Goal: Transaction & Acquisition: Purchase product/service

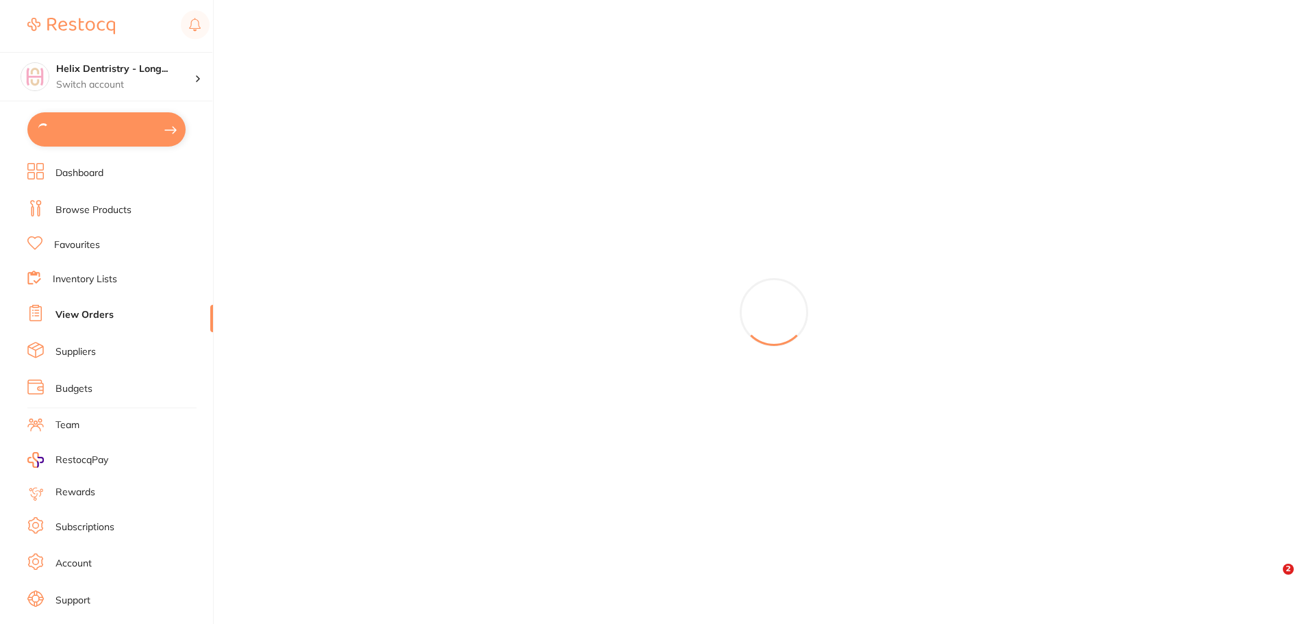
type input "2"
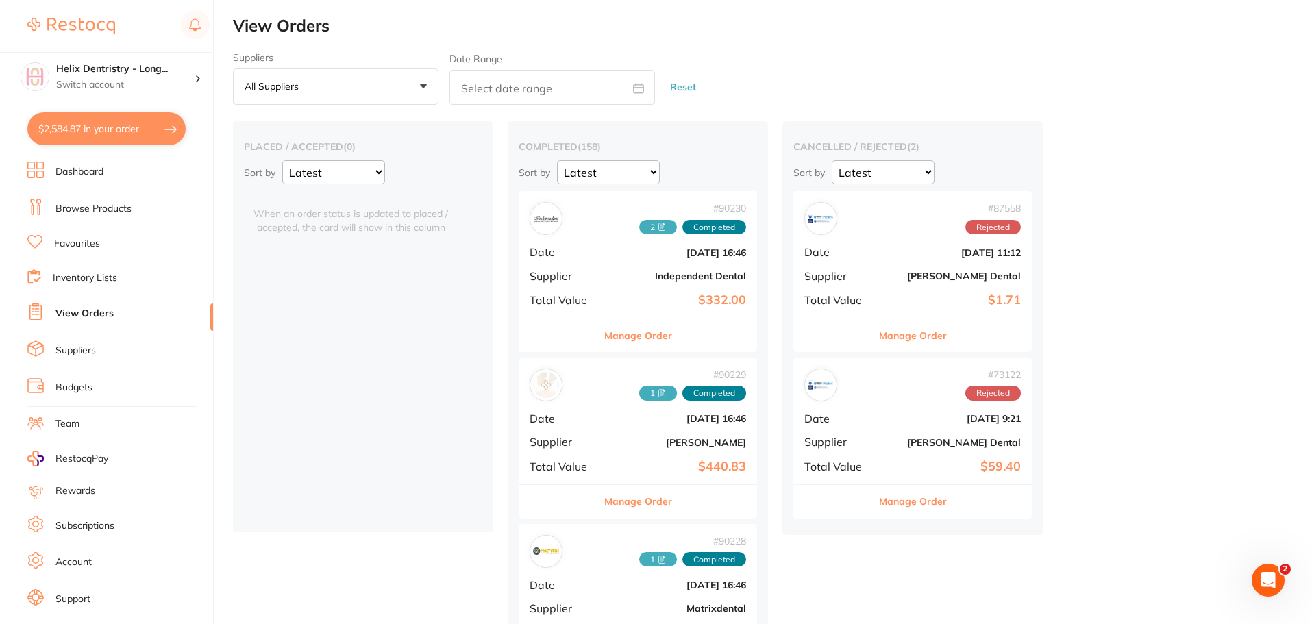
click at [77, 202] on link "Browse Products" at bounding box center [93, 209] width 76 height 14
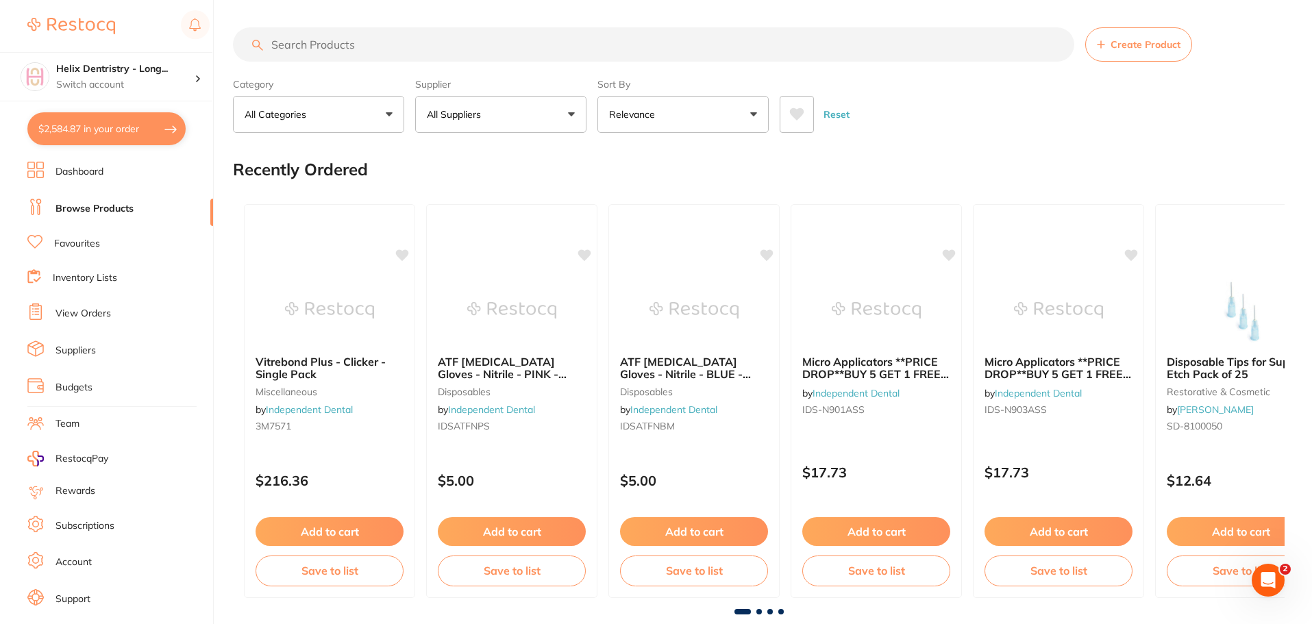
click at [375, 56] on input "search" at bounding box center [653, 44] width 841 height 34
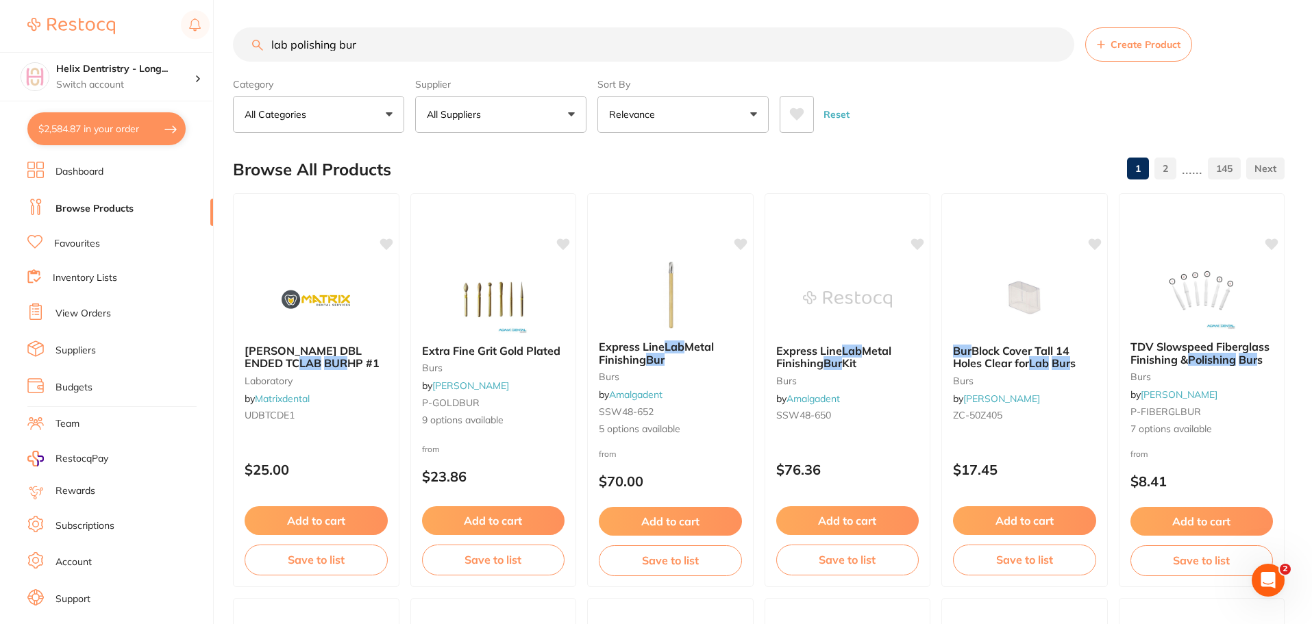
click at [333, 47] on input "lab polishing bur" at bounding box center [653, 44] width 841 height 34
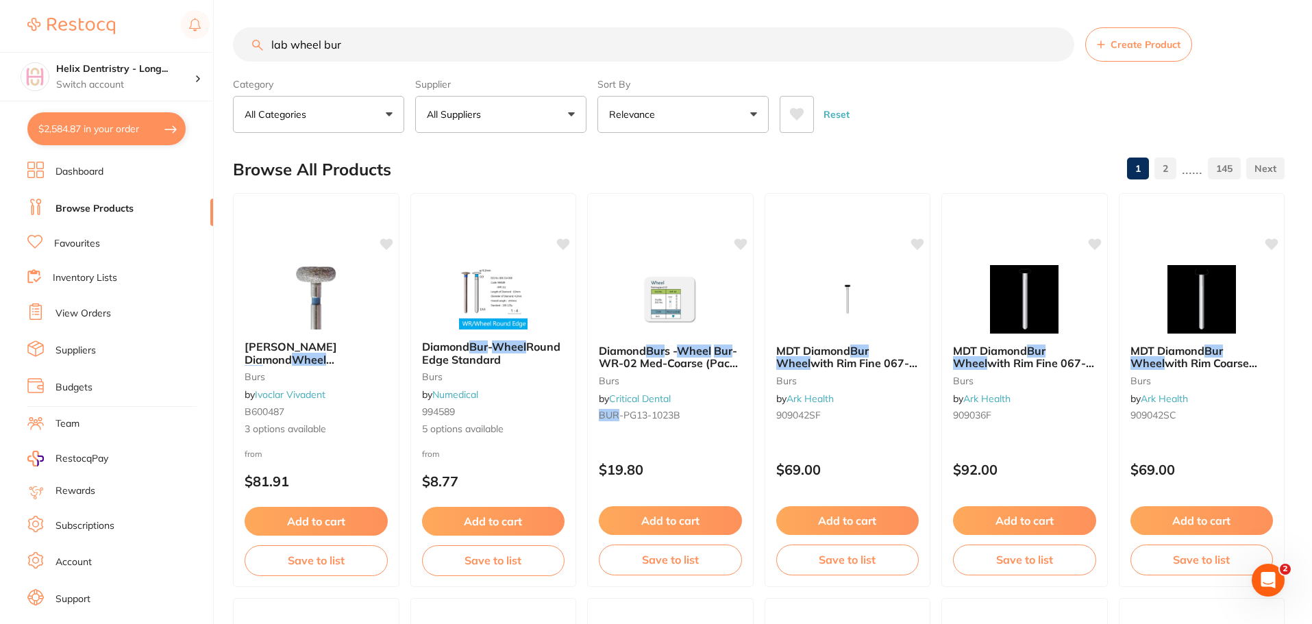
click at [343, 39] on input "lab wheel bur" at bounding box center [653, 44] width 841 height 34
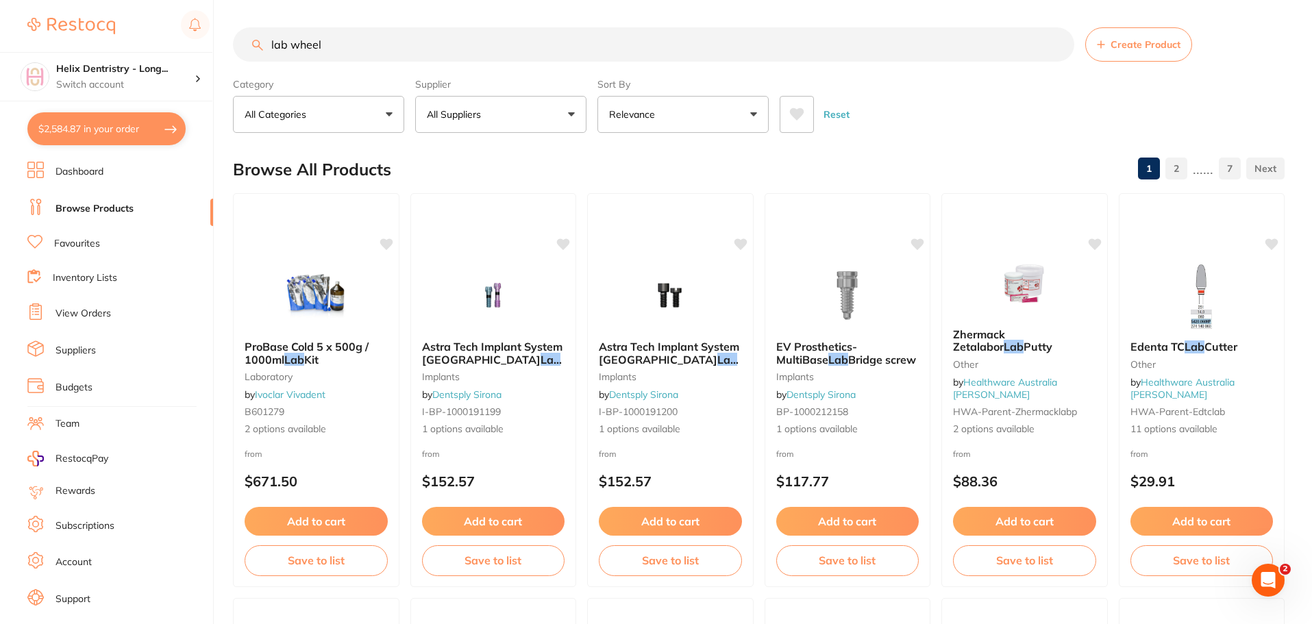
click at [294, 36] on input "lab wheel" at bounding box center [653, 44] width 841 height 34
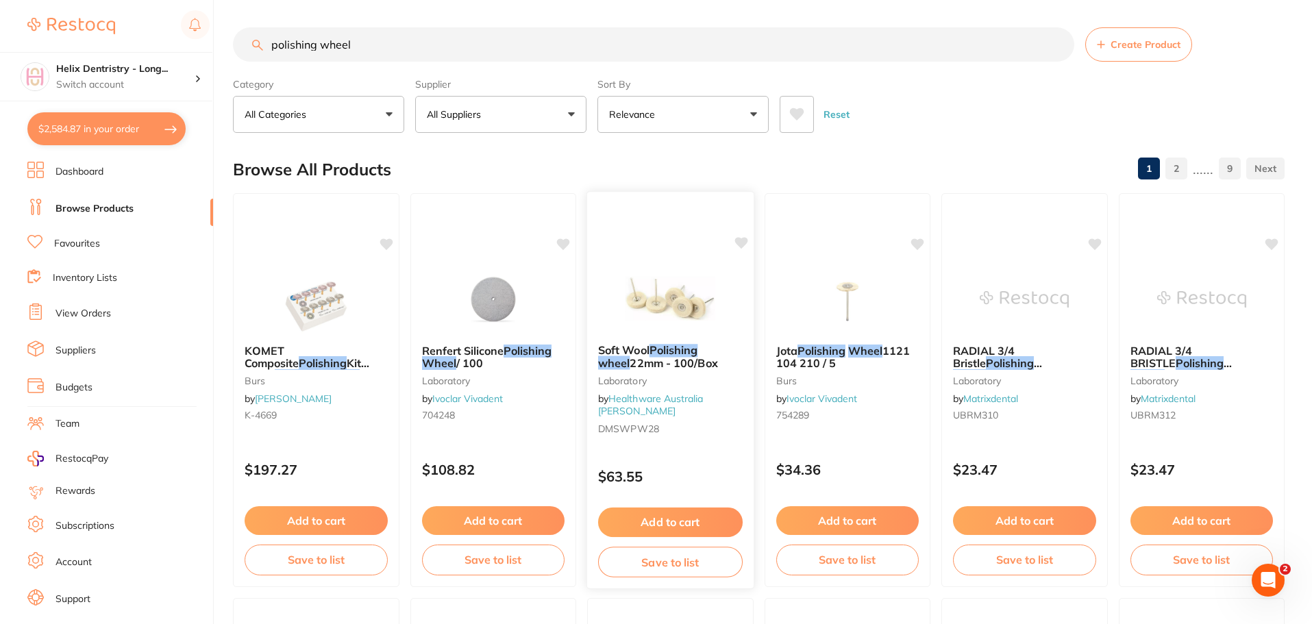
click at [634, 381] on small "Laboratory" at bounding box center [670, 380] width 145 height 11
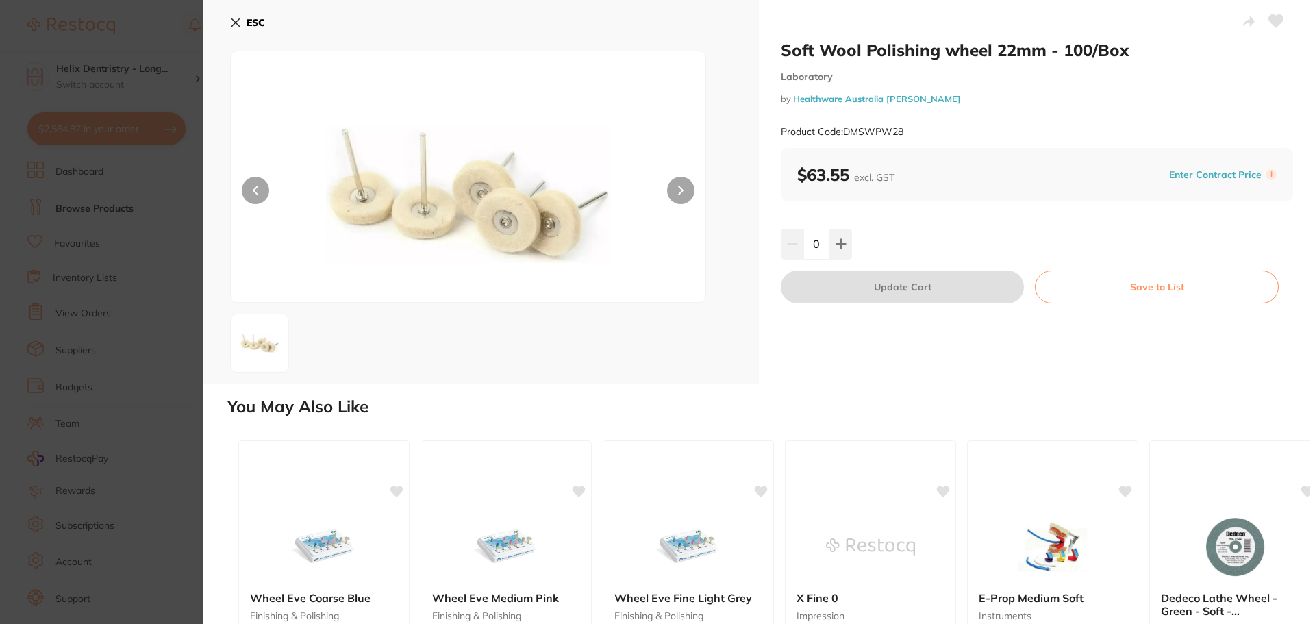
click at [541, 200] on img at bounding box center [468, 194] width 285 height 216
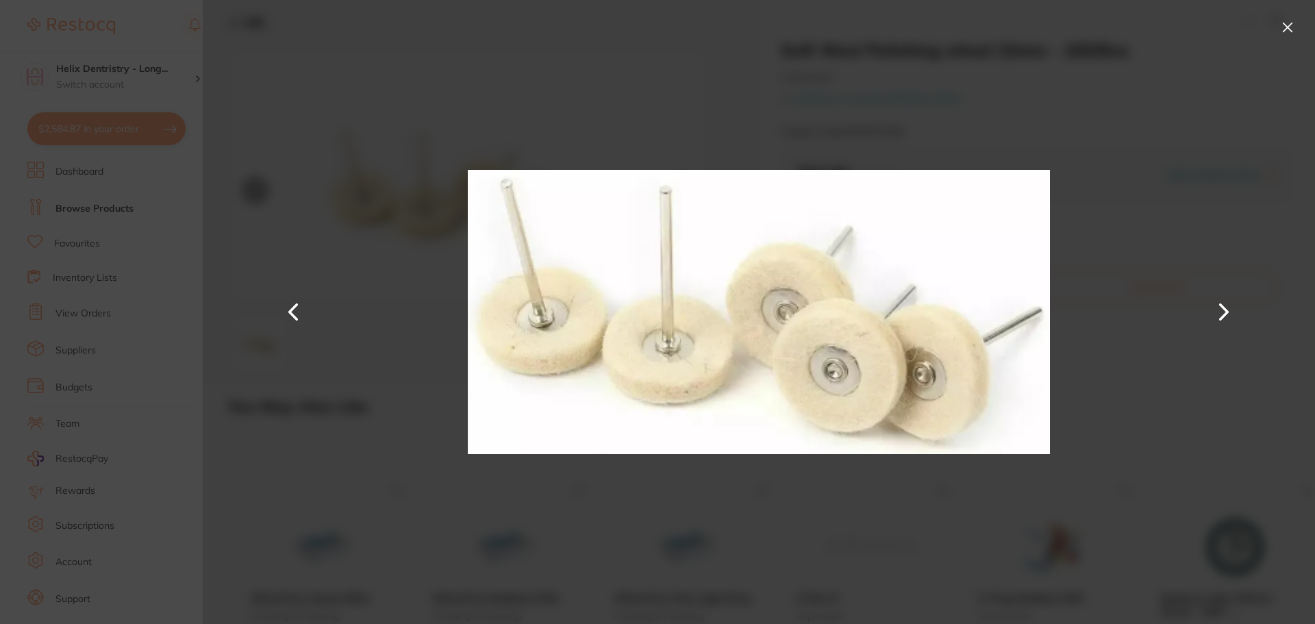
click at [1288, 34] on button at bounding box center [1288, 27] width 22 height 22
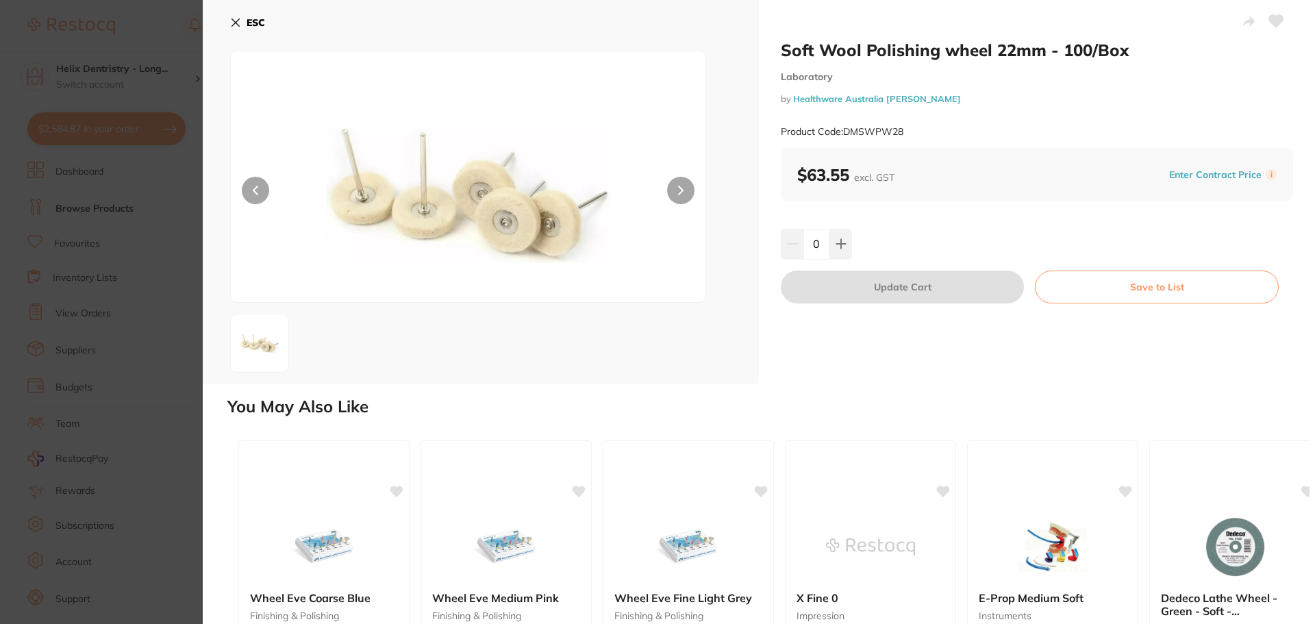
click at [166, 191] on section "Soft Wool Polishing wheel 22mm - 100/Box Laboratory by Healthware Australia [PE…" at bounding box center [657, 312] width 1315 height 624
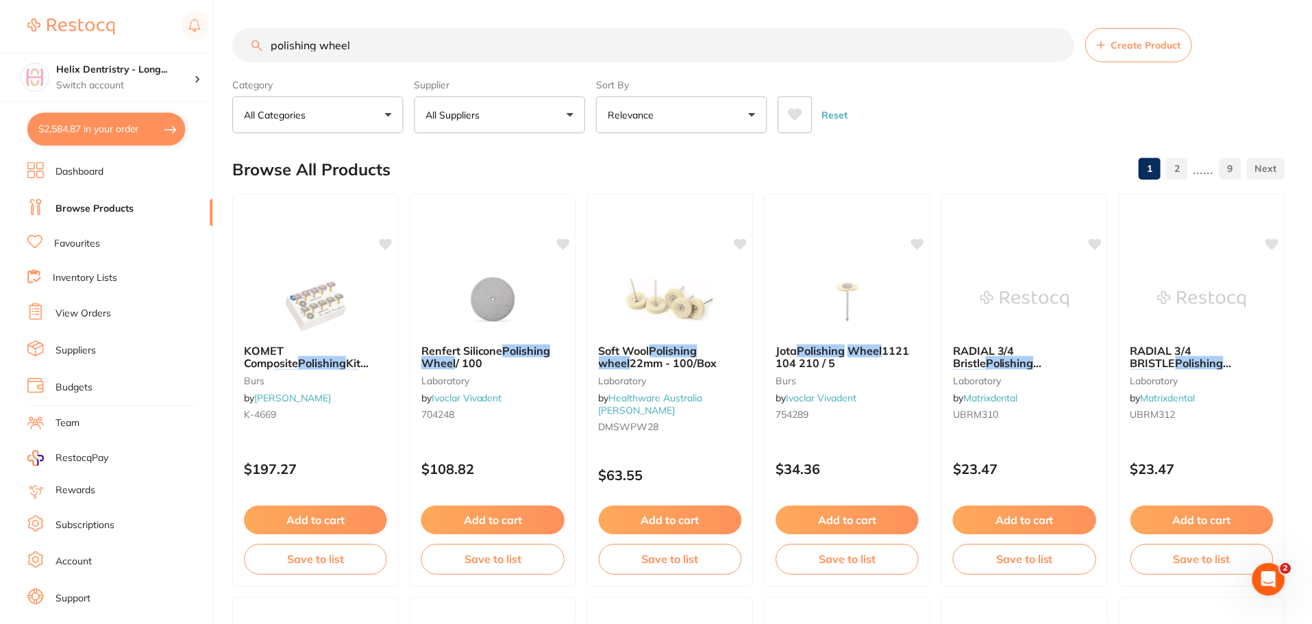
scroll to position [2, 0]
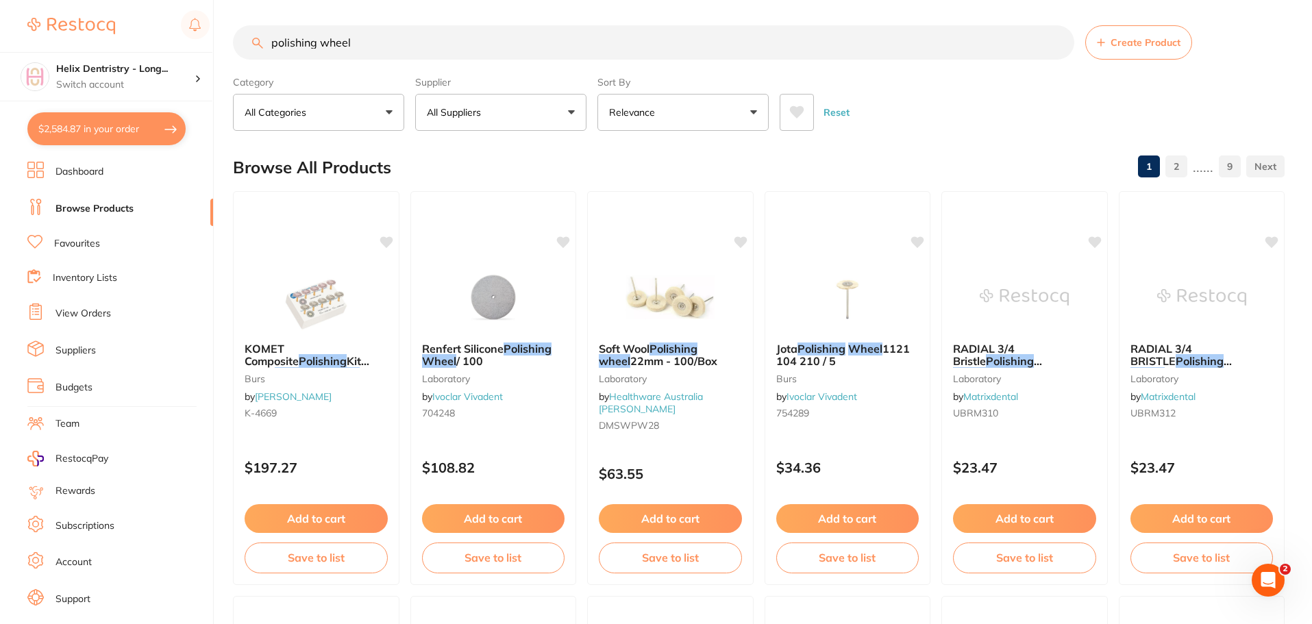
click at [273, 41] on input "polishing wheel" at bounding box center [653, 42] width 841 height 34
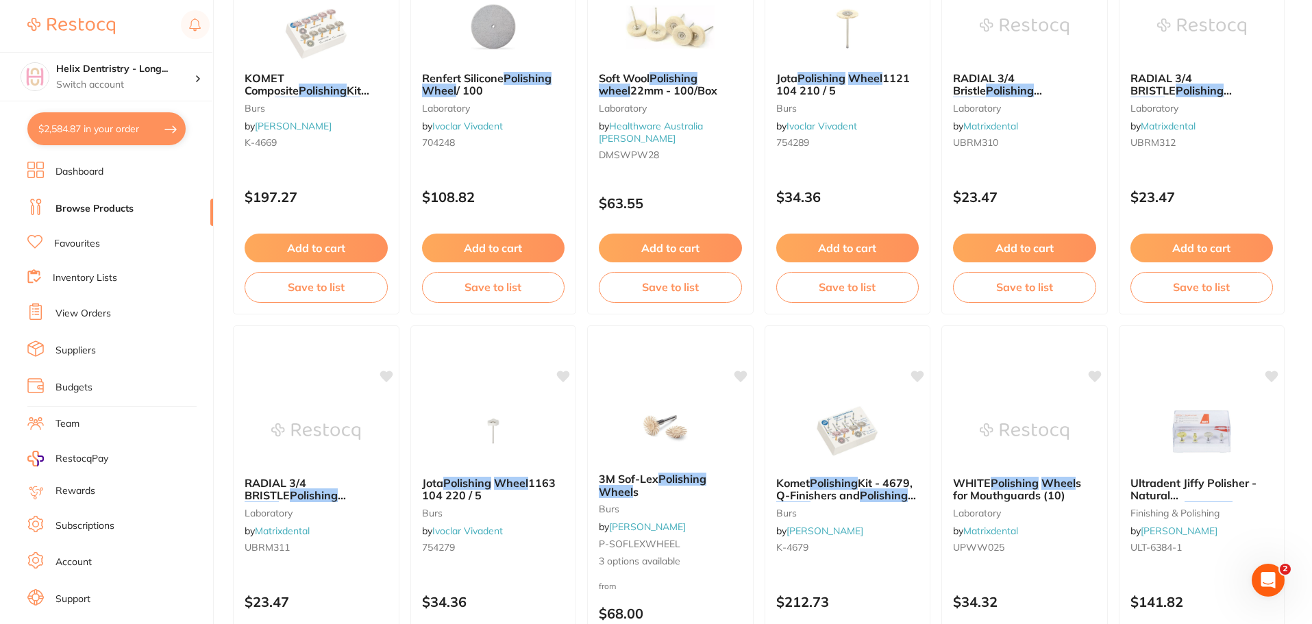
scroll to position [274, 0]
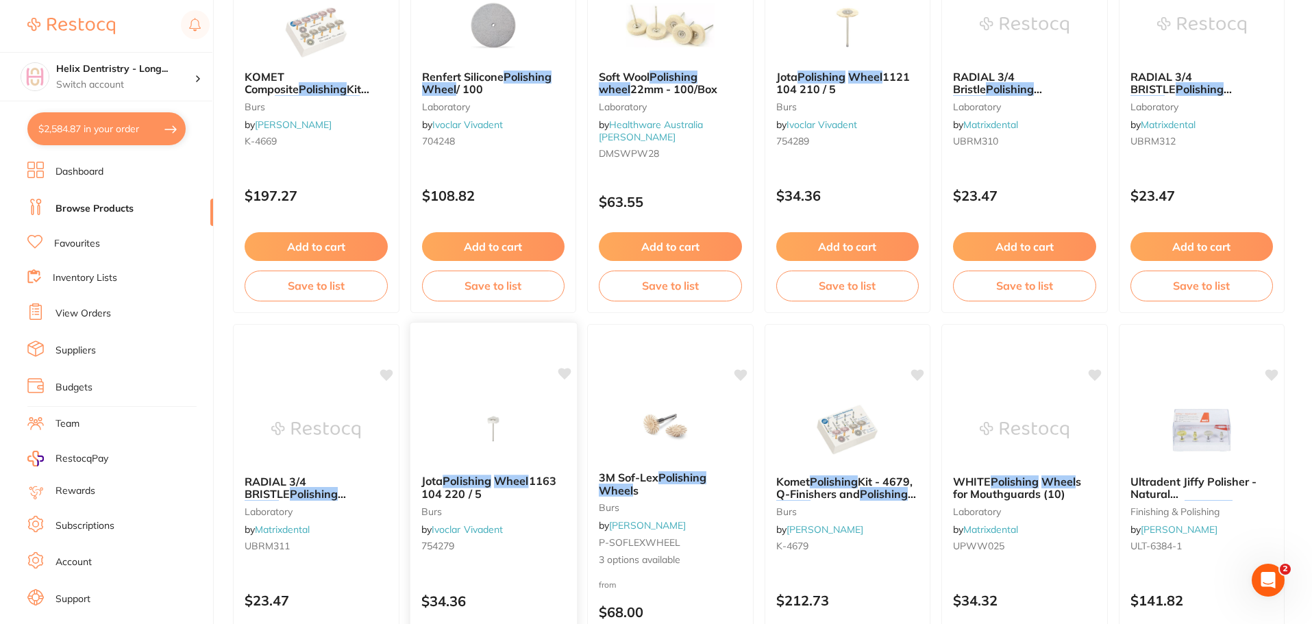
click at [538, 512] on small "burs" at bounding box center [493, 510] width 145 height 11
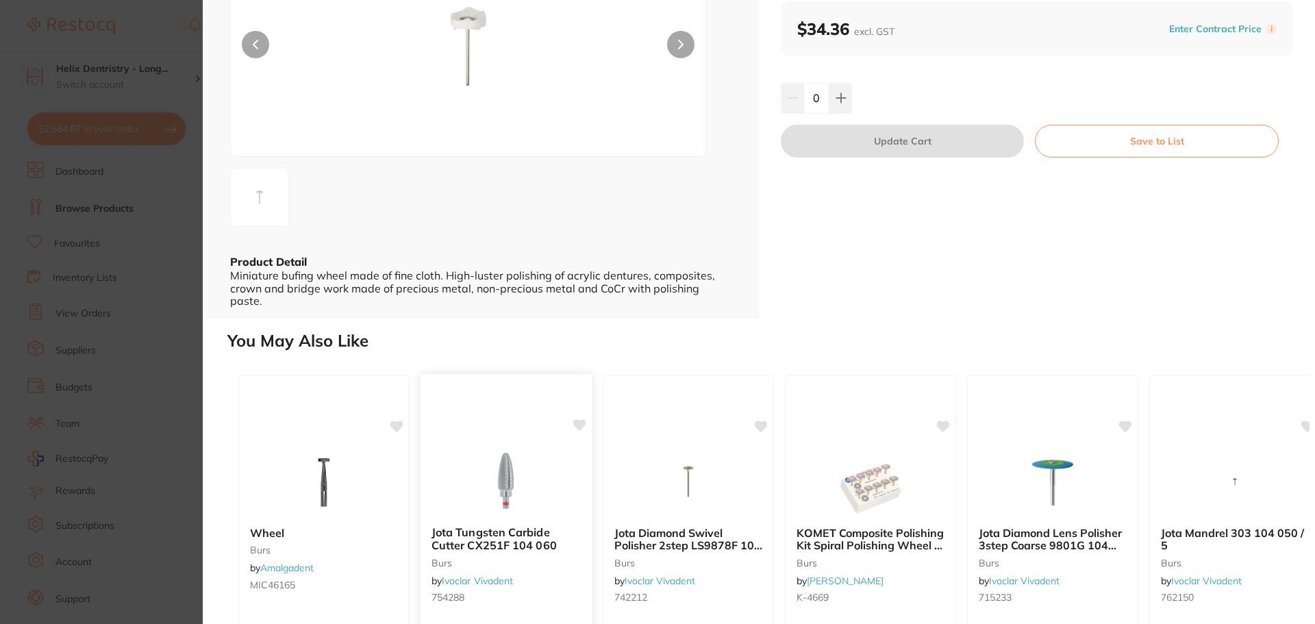
scroll to position [308, 0]
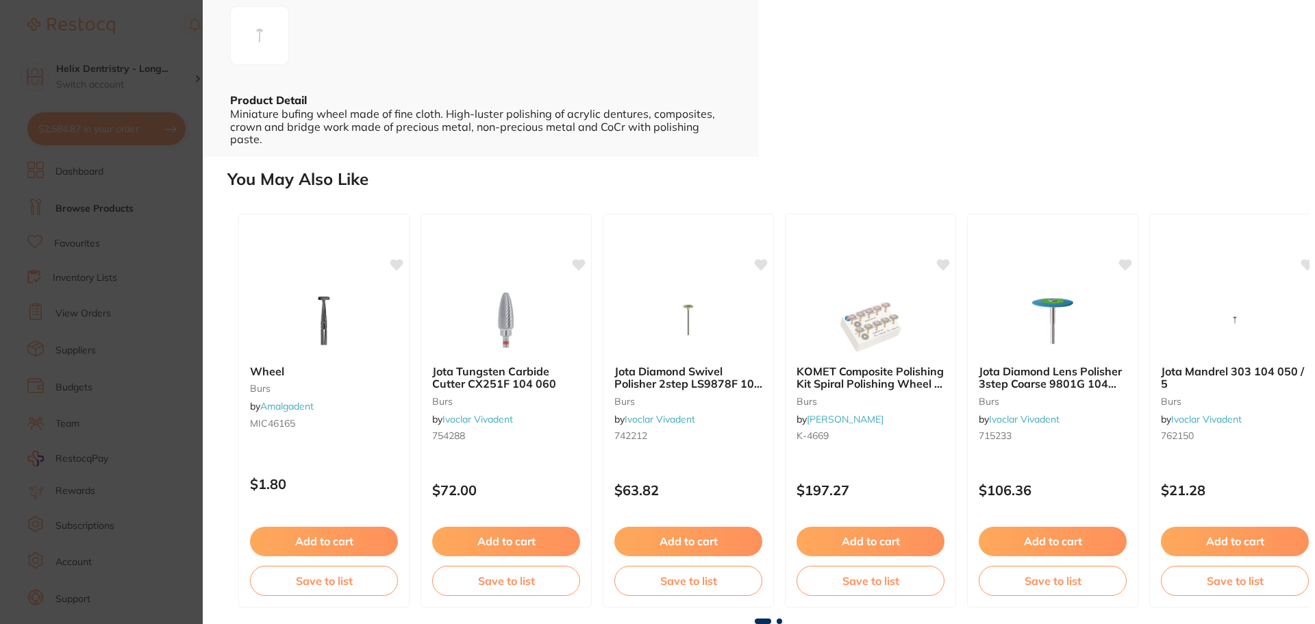
click at [144, 316] on section "Jota Polishing Wheel 1163 104 220 / 5 burs by Ivoclar Vivadent Product Code: 75…" at bounding box center [657, 312] width 1315 height 624
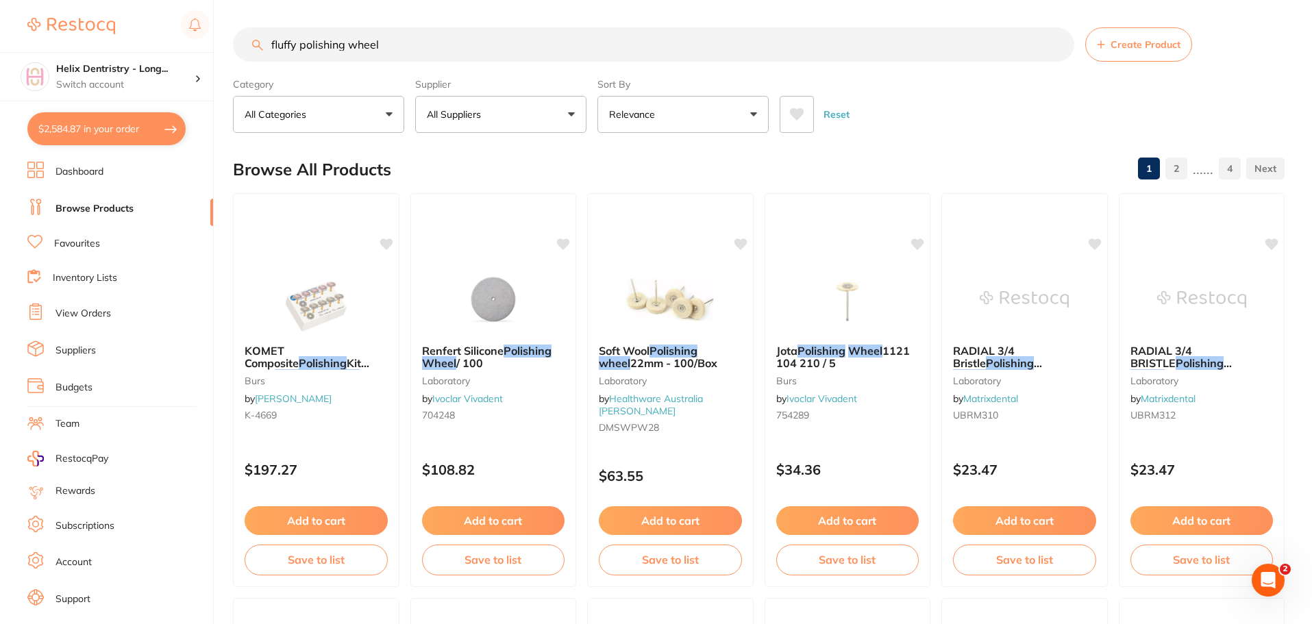
click at [295, 41] on input "fluffy polishing wheel" at bounding box center [653, 44] width 841 height 34
type input "orthodontic polishing wheel"
click at [357, 115] on button "All Categories" at bounding box center [318, 114] width 171 height 37
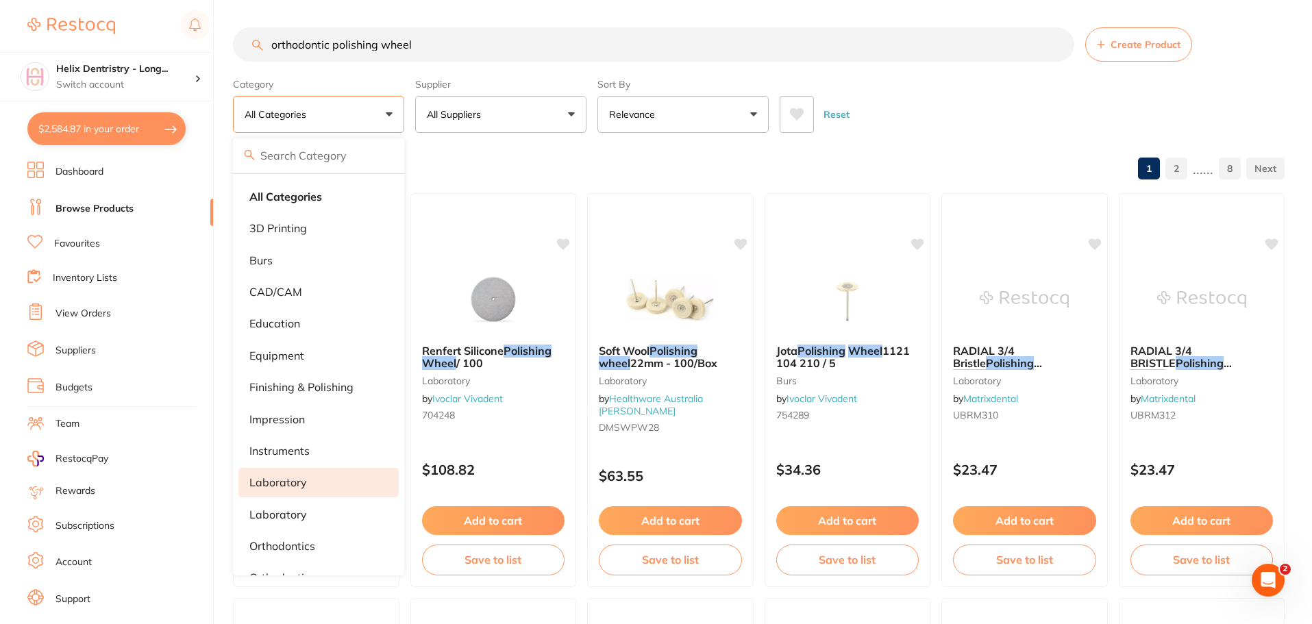
click at [316, 475] on li "laboratory" at bounding box center [318, 482] width 160 height 29
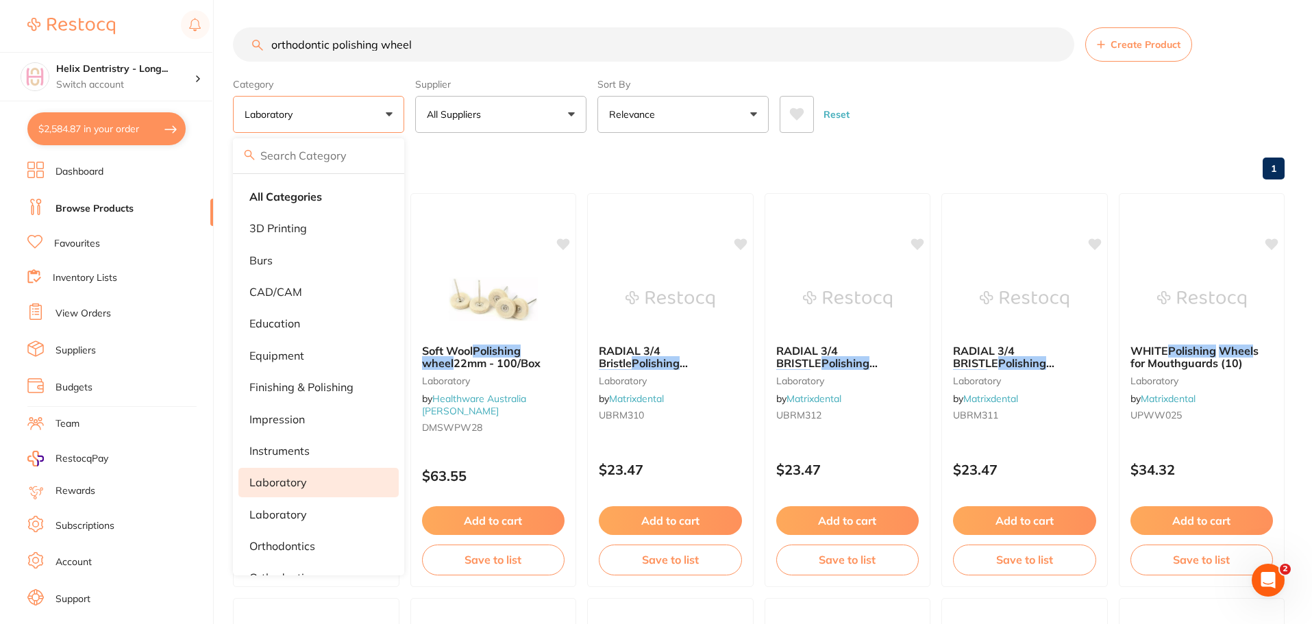
click at [504, 168] on div "Browse All Products 1" at bounding box center [758, 170] width 1051 height 46
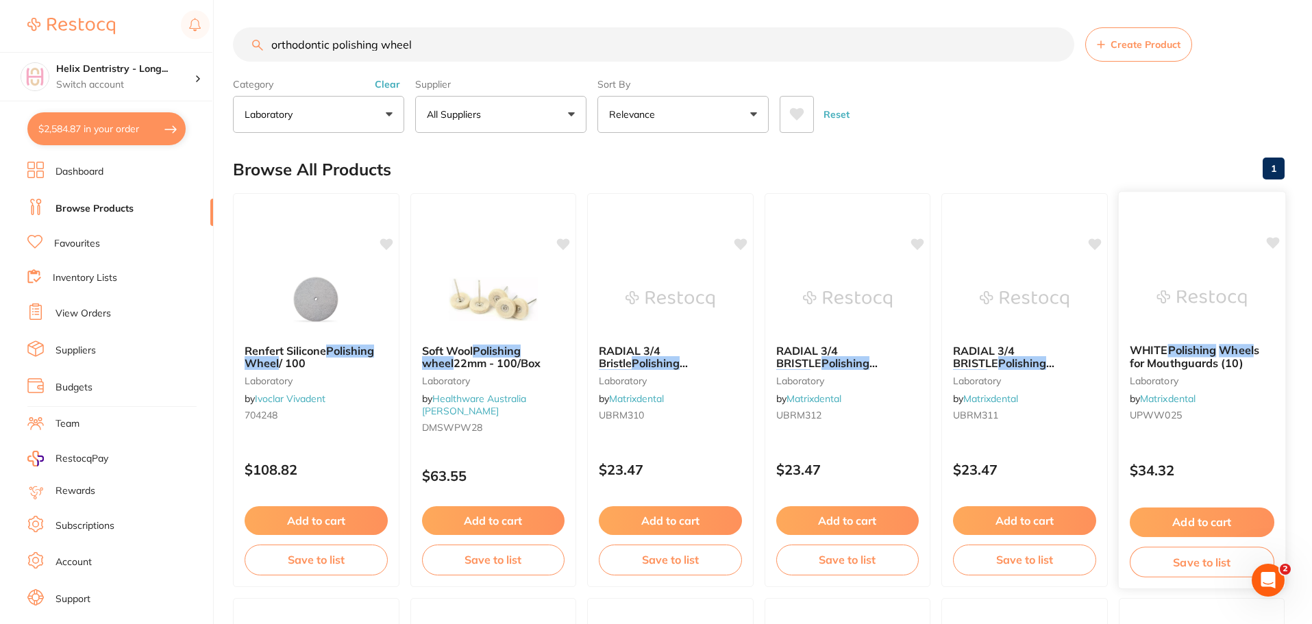
click at [1217, 339] on div "WHITE Polishing Wheel s for Mouthguards (10) laboratory by Matrixdental UPWW025" at bounding box center [1201, 385] width 166 height 105
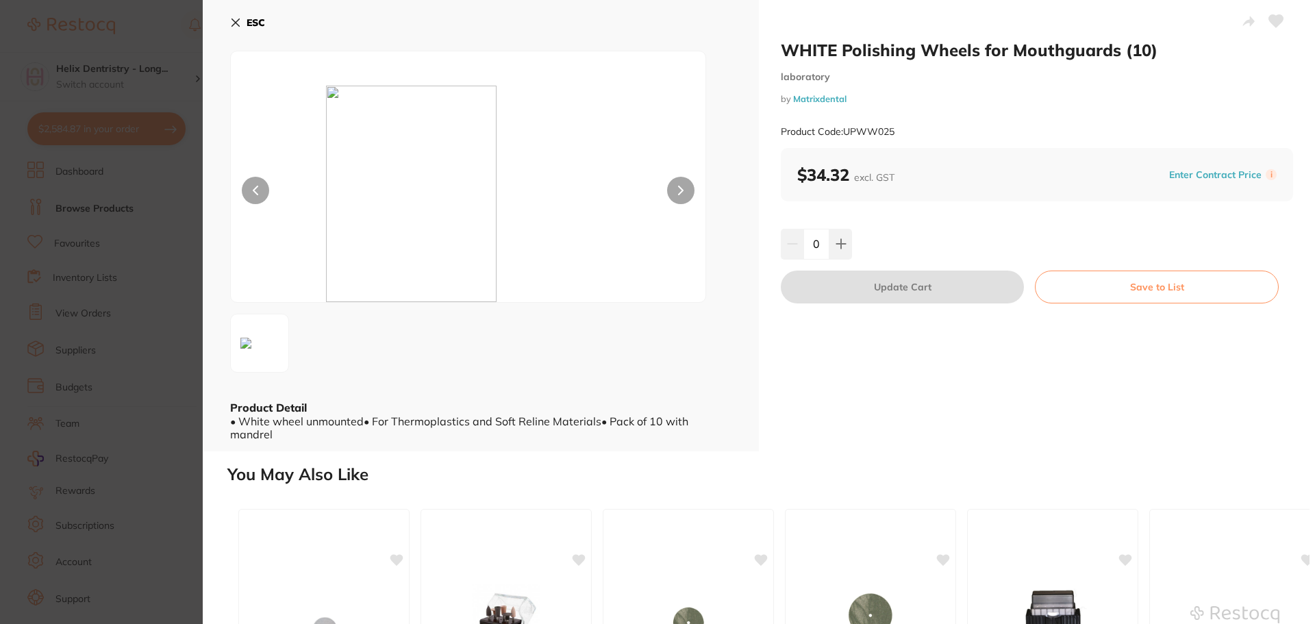
click at [333, 88] on img at bounding box center [468, 194] width 285 height 216
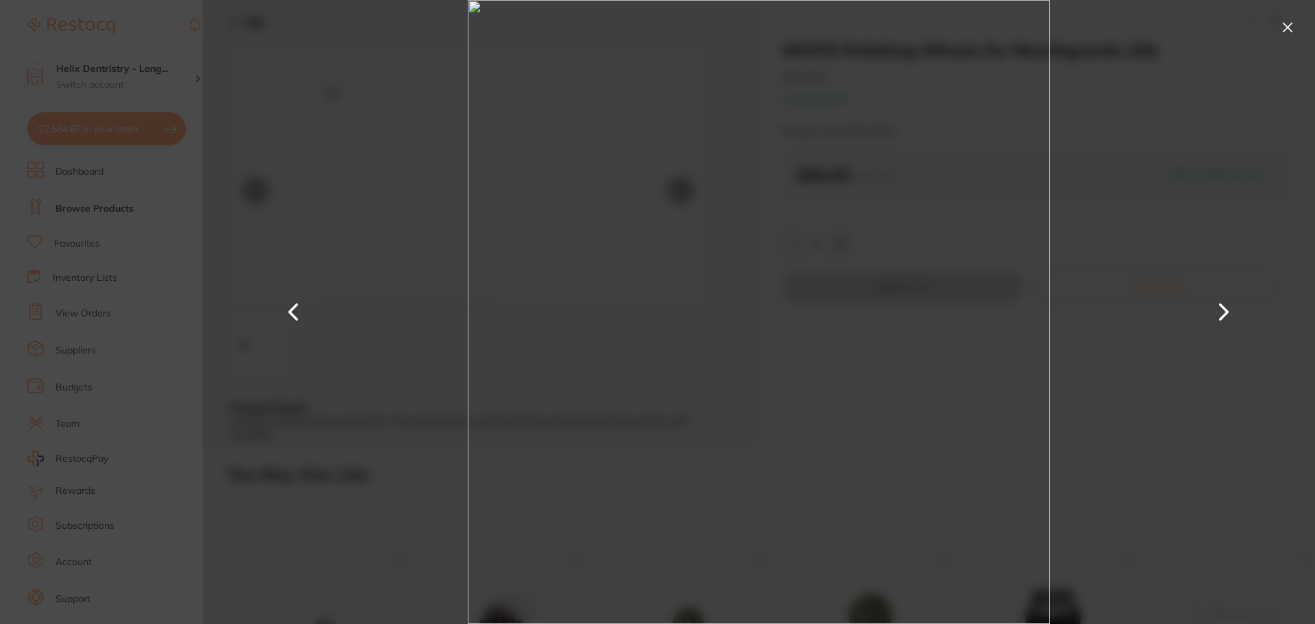
click at [1293, 29] on button at bounding box center [1288, 27] width 22 height 22
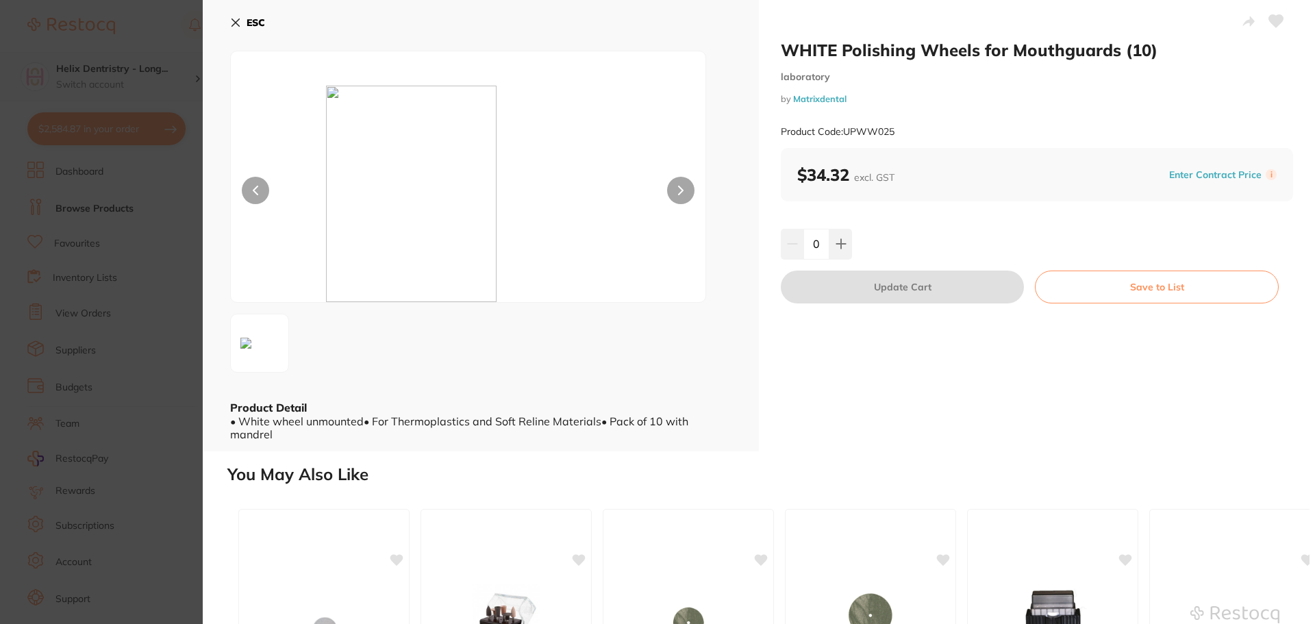
click at [110, 92] on section "WHITE Polishing Wheels for Mouthguards (10) laboratory by Matrixdental Product …" at bounding box center [657, 312] width 1315 height 624
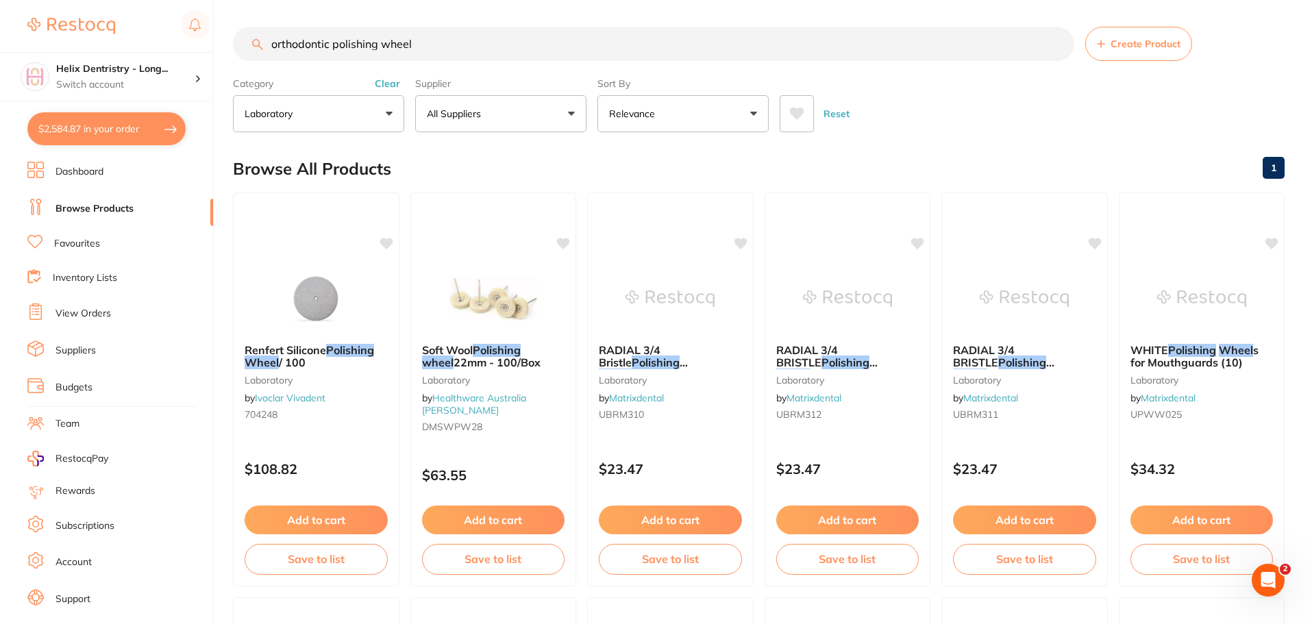
drag, startPoint x: 420, startPoint y: 52, endPoint x: 263, endPoint y: 46, distance: 157.0
click at [263, 46] on input "orthodontic polishing wheel" at bounding box center [653, 44] width 841 height 34
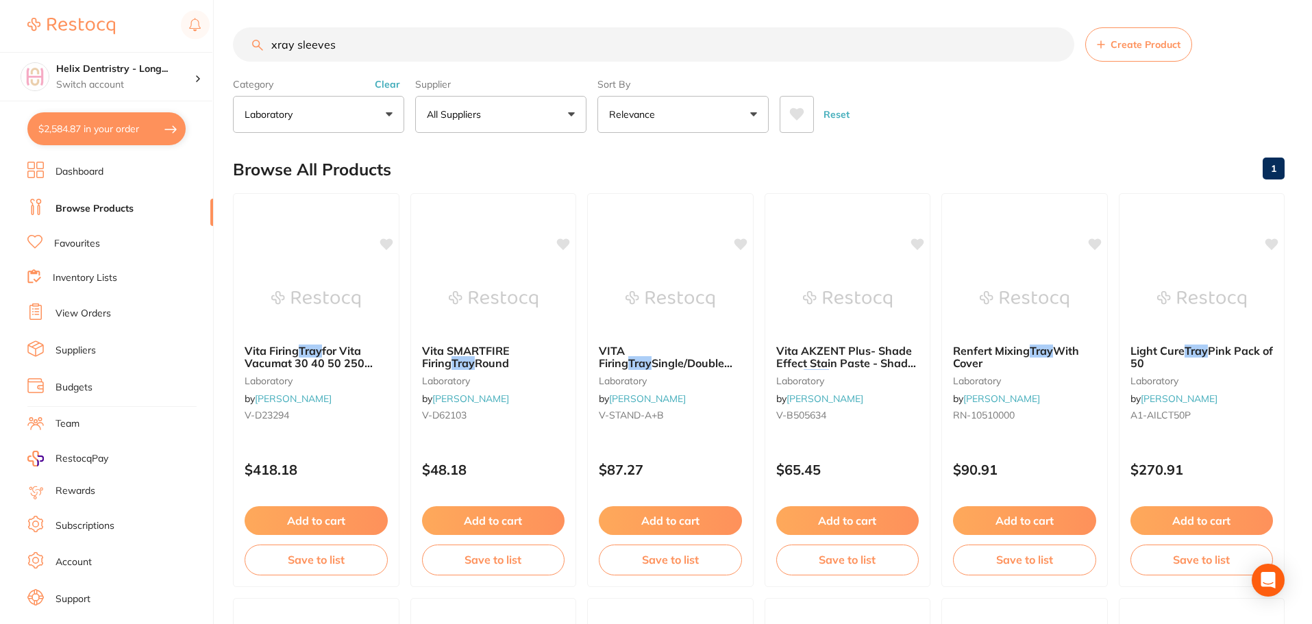
click at [384, 122] on button "laboratory" at bounding box center [318, 114] width 171 height 37
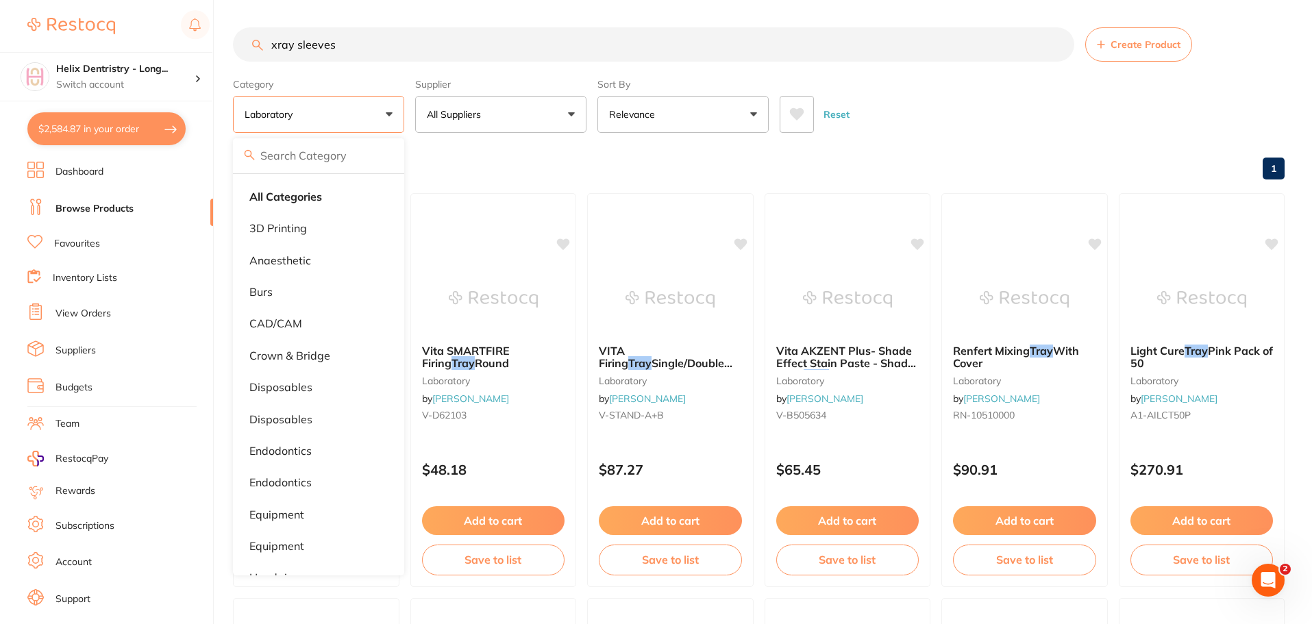
click at [391, 68] on section "xray sleeves Create Product Category laboratory All Categories 3D Printing anae…" at bounding box center [758, 79] width 1051 height 105
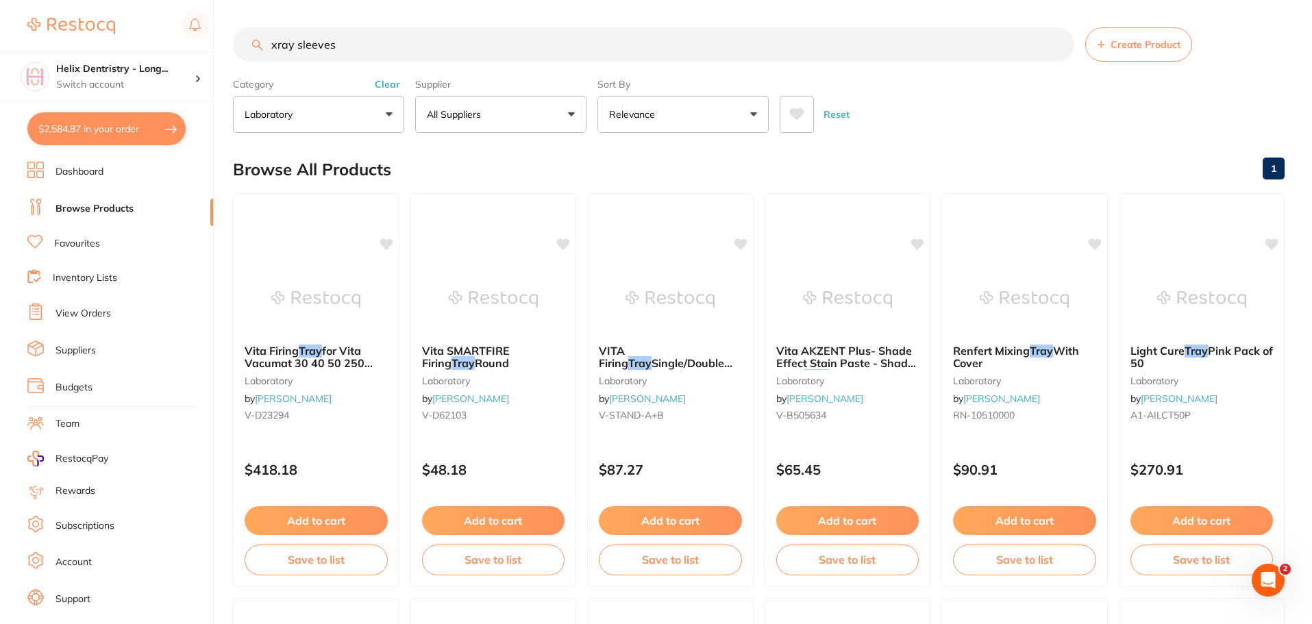
click at [390, 82] on button "Clear" at bounding box center [388, 84] width 34 height 12
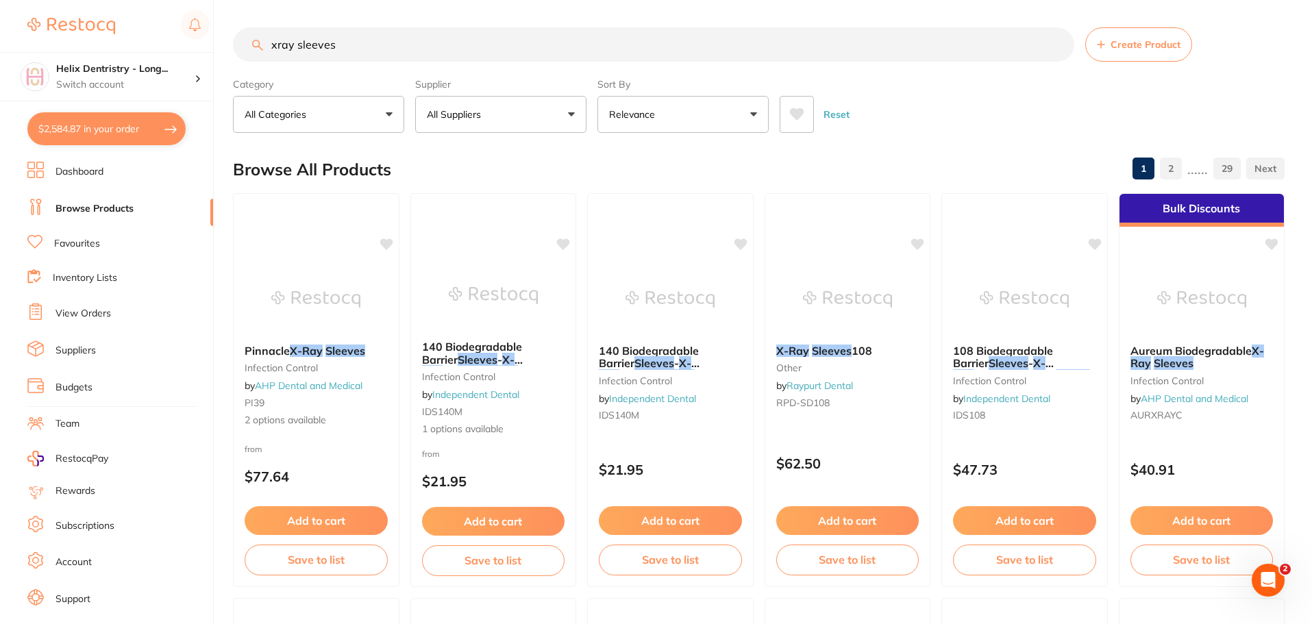
click at [477, 339] on div "140 Biodegradable Barrier Sleeves - X-Ray Sensor Sleeves ** BUY 5 GET 1 FREE **…" at bounding box center [493, 387] width 165 height 117
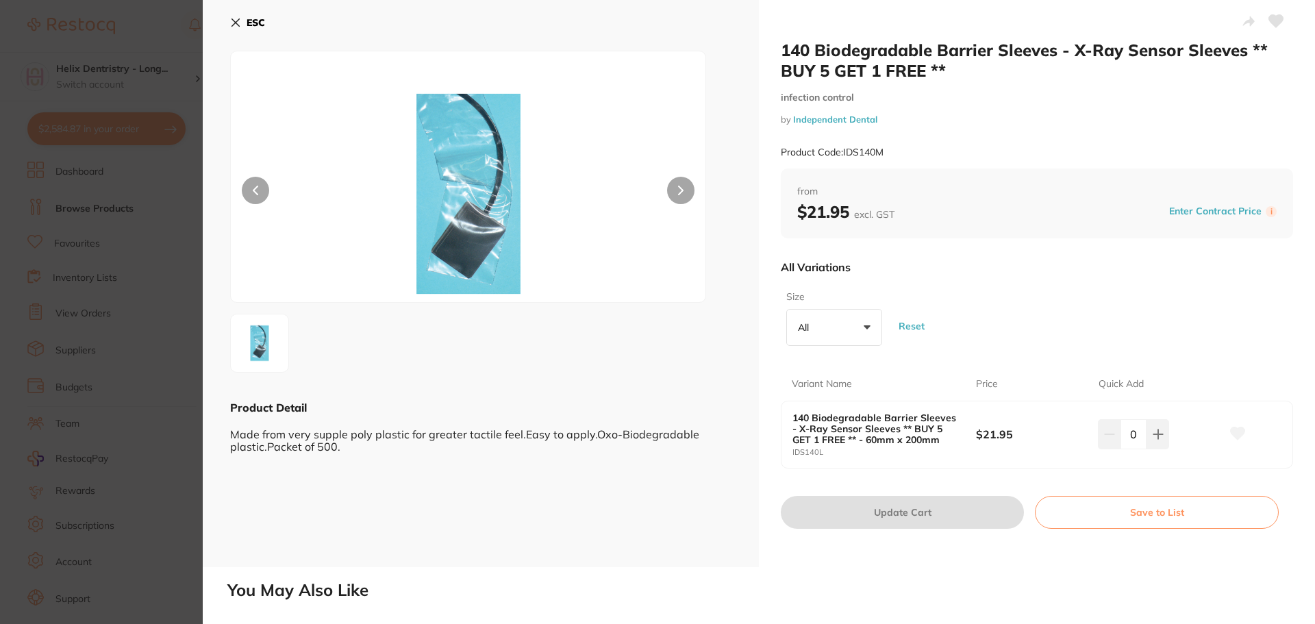
click at [134, 203] on section "140 Biodegradable Barrier Sleeves - X-Ray Sensor Sleeves ** BUY 5 GET 1 FREE **…" at bounding box center [657, 312] width 1315 height 624
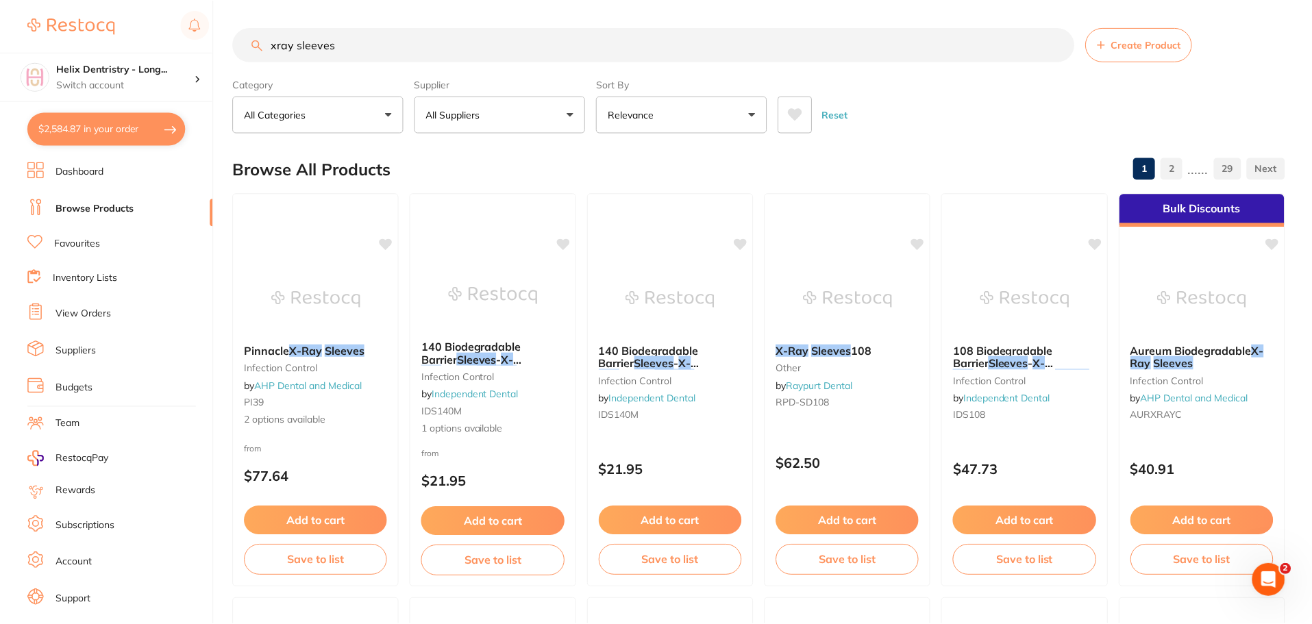
scroll to position [1, 0]
click at [358, 47] on input "xray sleeves" at bounding box center [653, 44] width 841 height 34
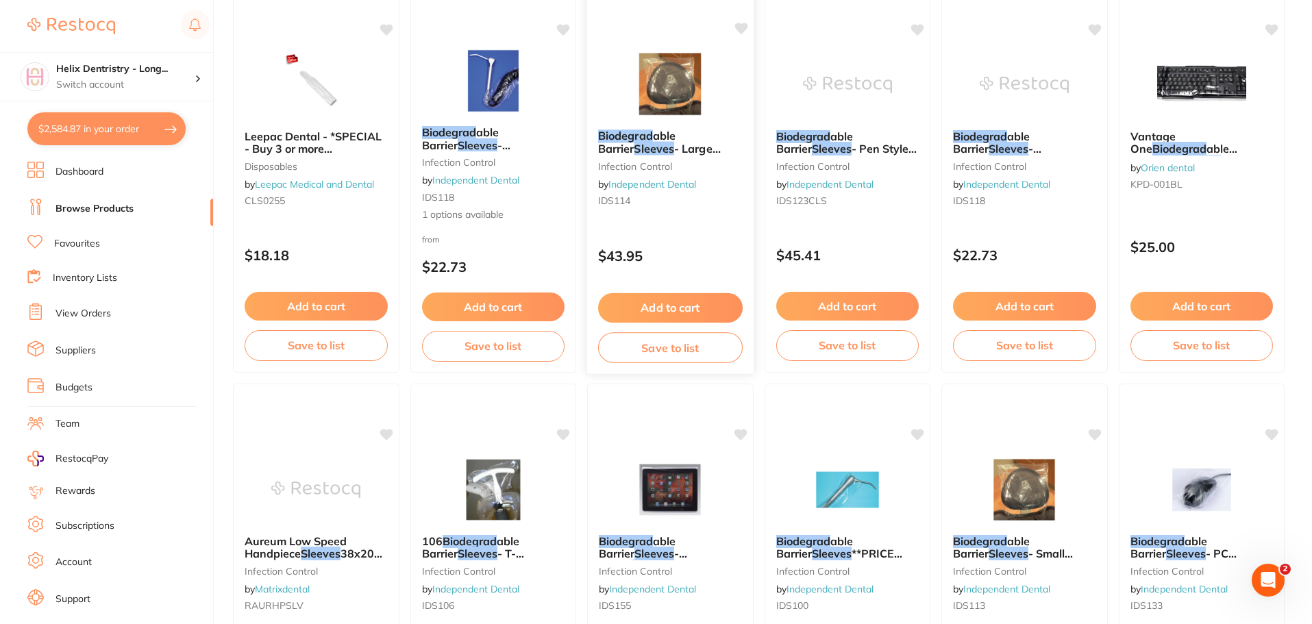
scroll to position [1781, 0]
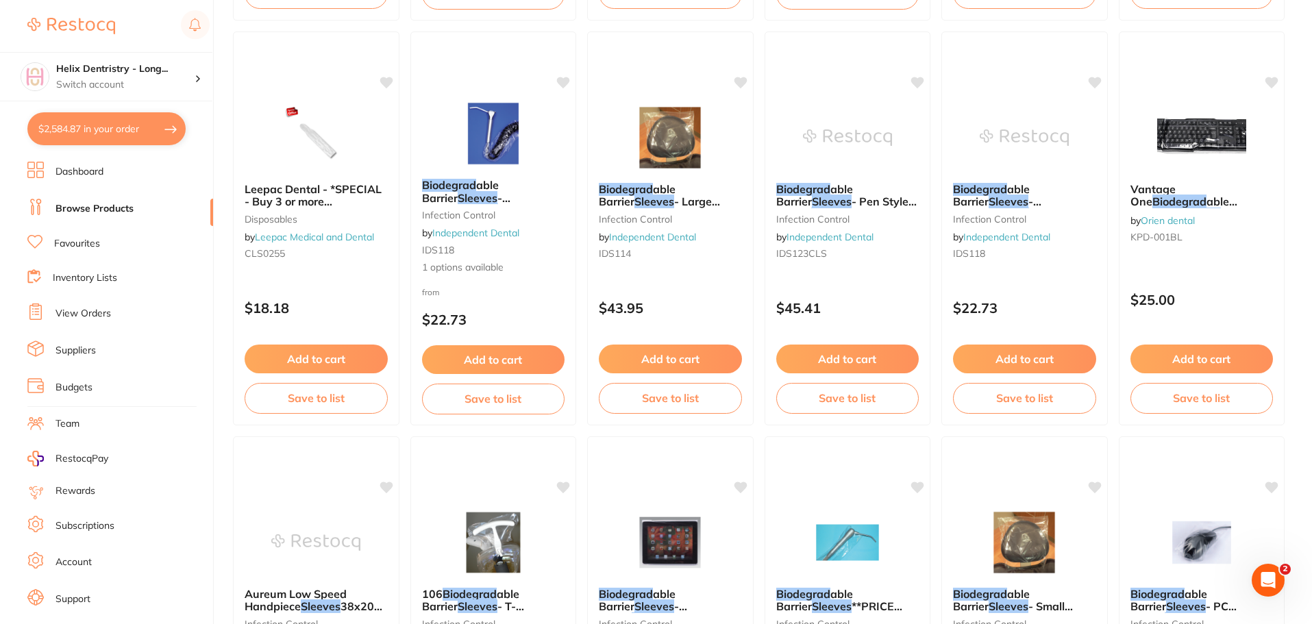
type input "xray sleeves biodegrad"
click at [132, 126] on button "$2,584.87 in your order" at bounding box center [106, 128] width 158 height 33
checkbox input "true"
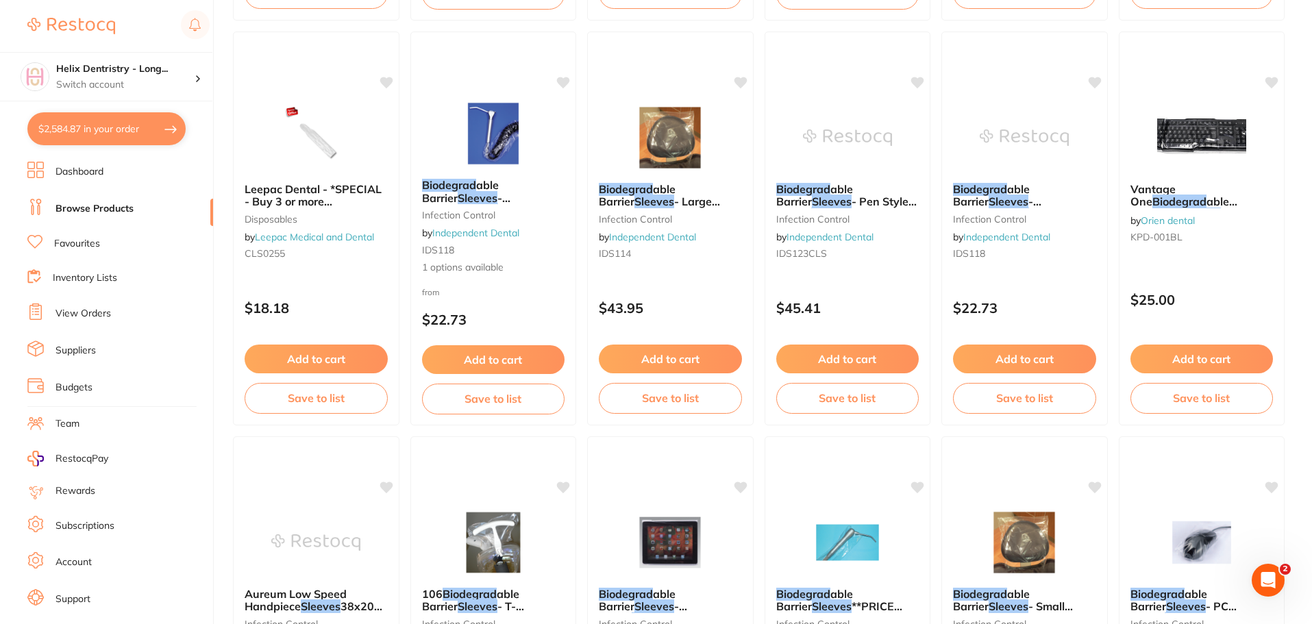
checkbox input "true"
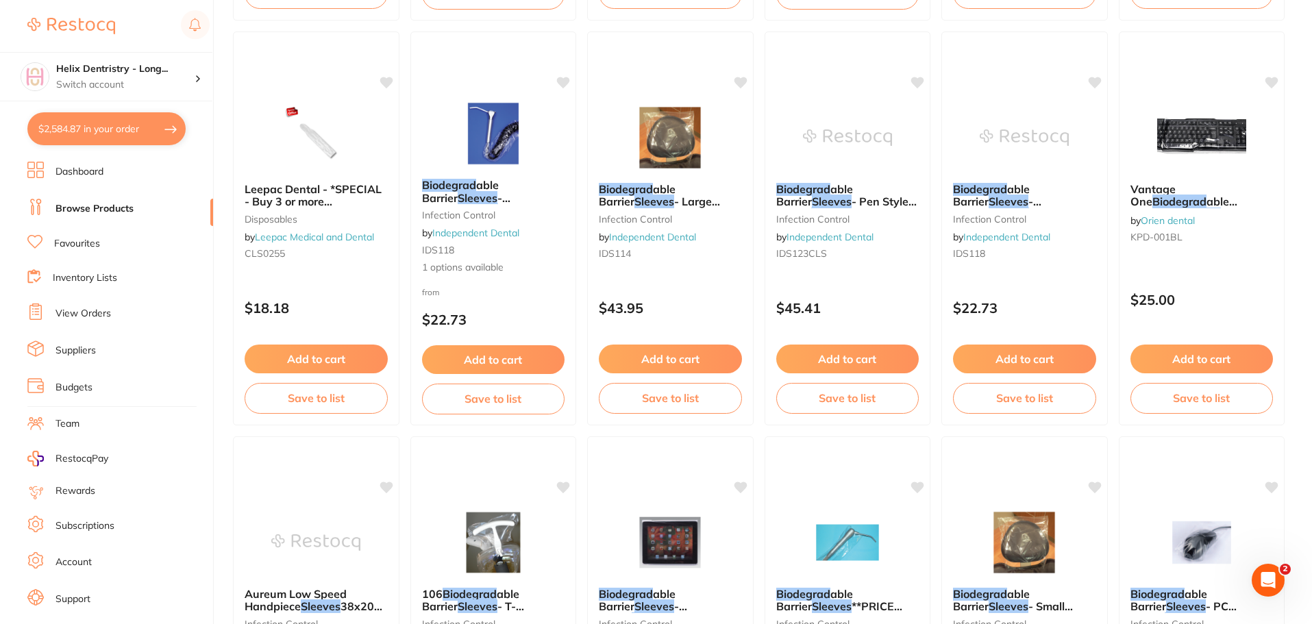
checkbox input "true"
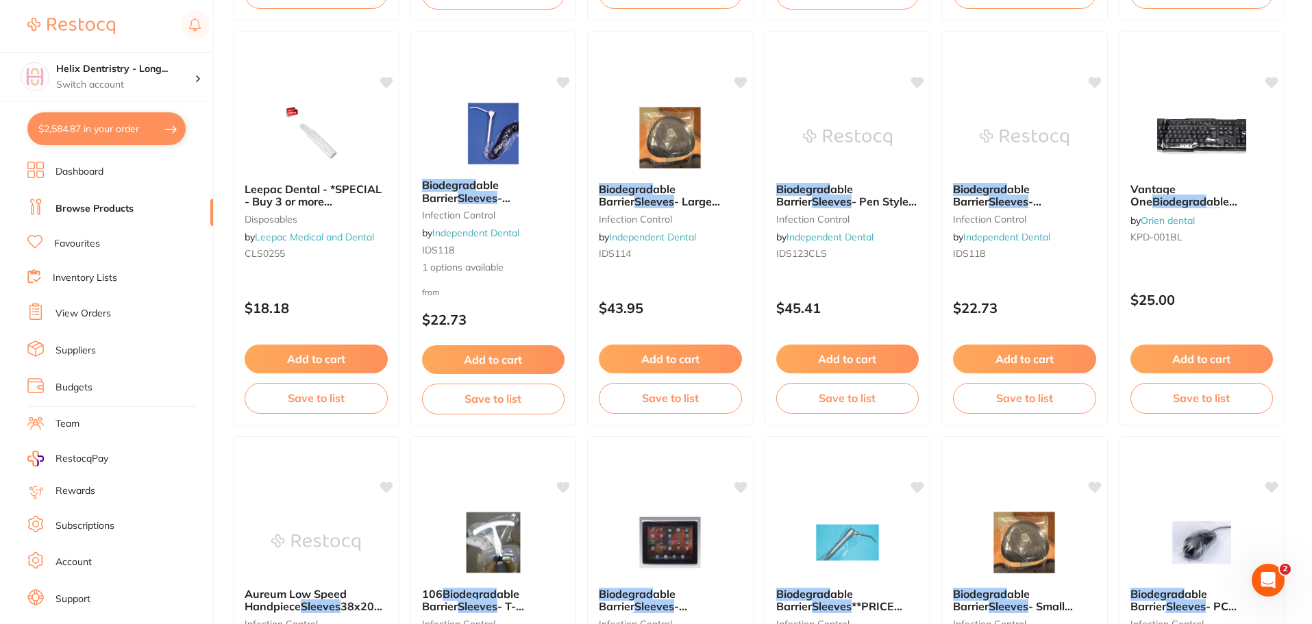
checkbox input "true"
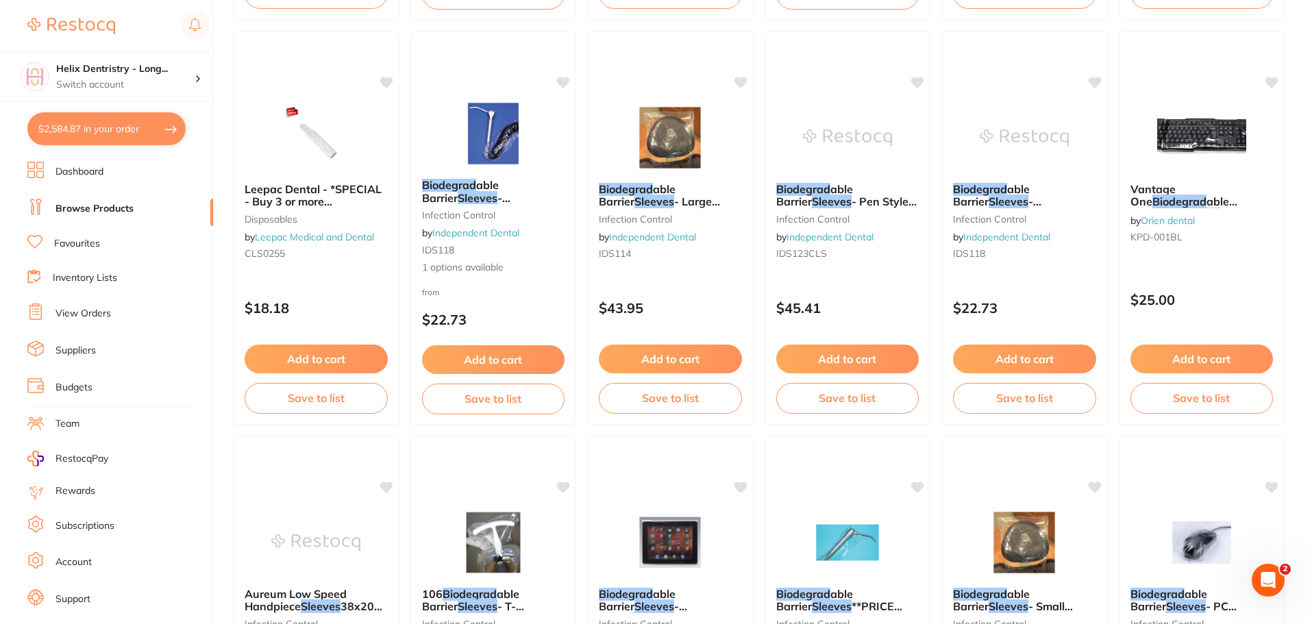
checkbox input "true"
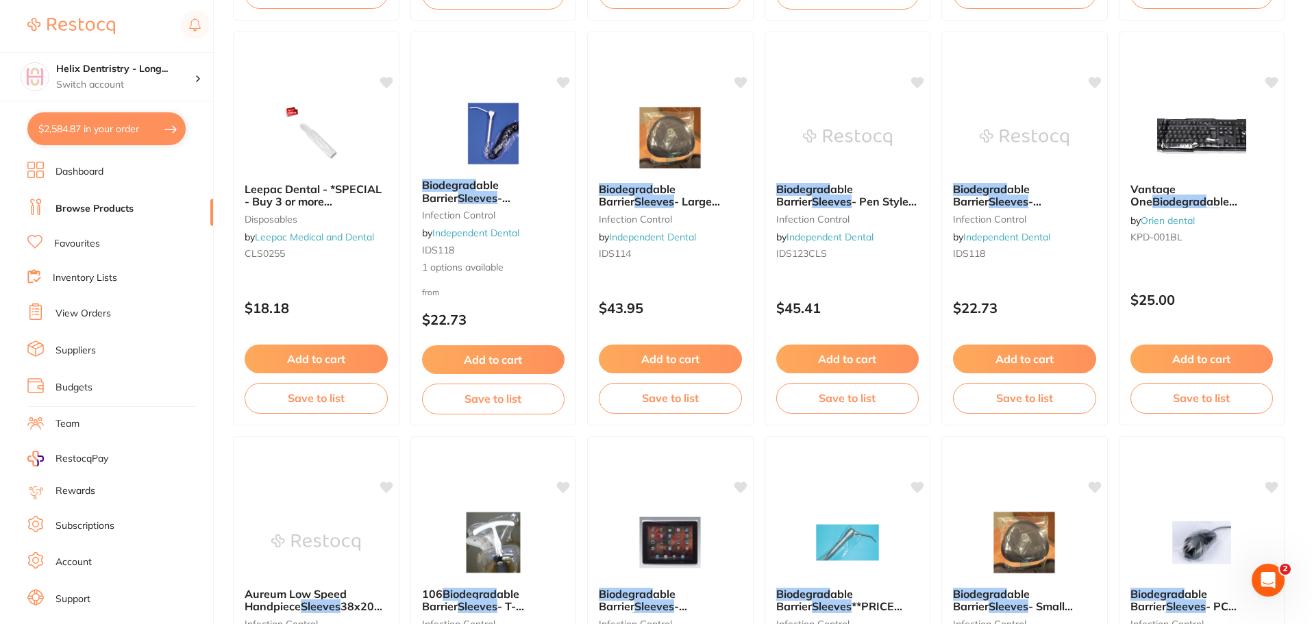
checkbox input "true"
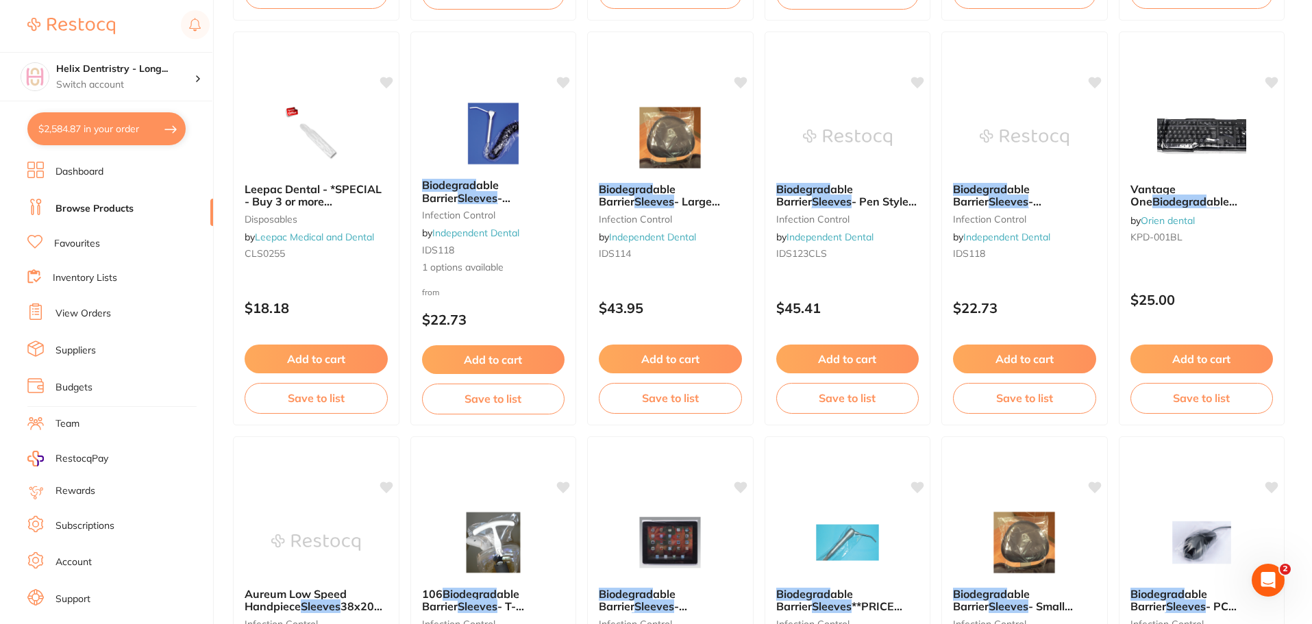
checkbox input "true"
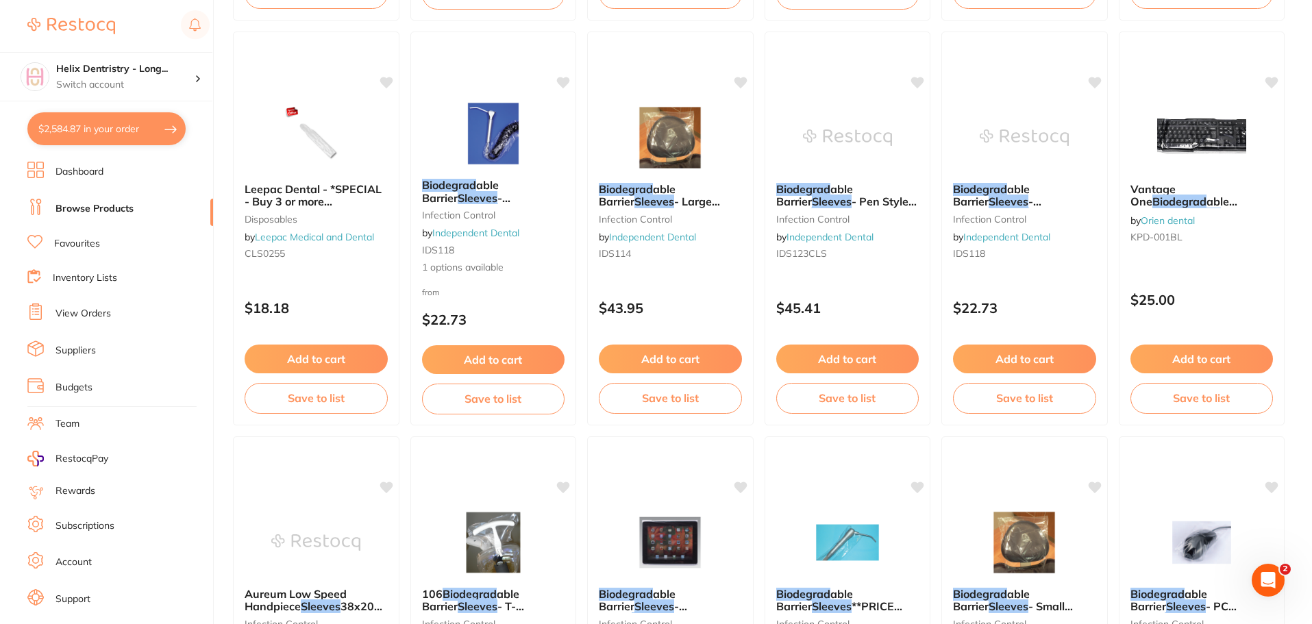
checkbox input "true"
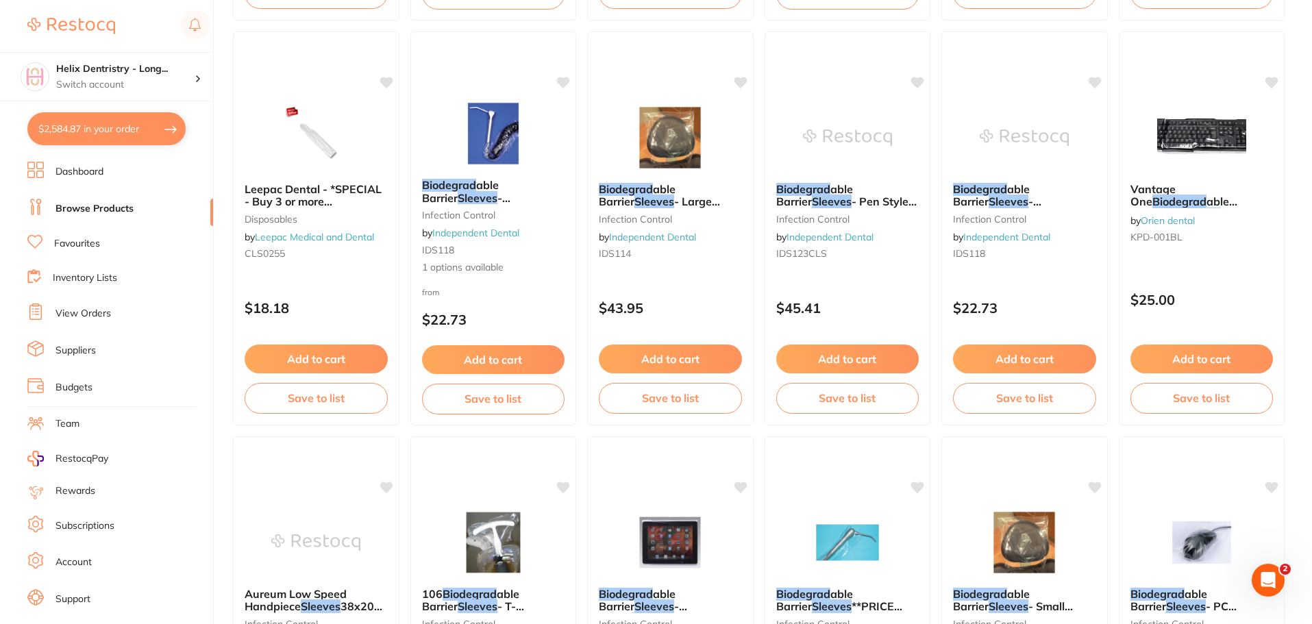
checkbox input "true"
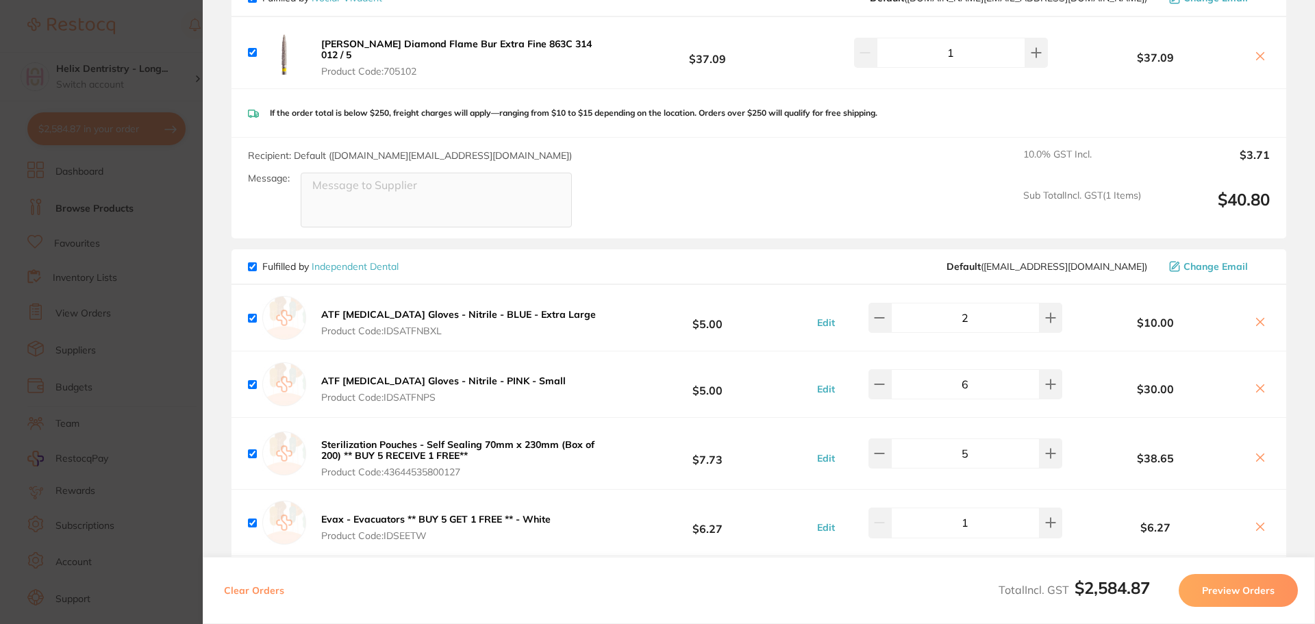
scroll to position [1096, 0]
